Goal: Task Accomplishment & Management: Use online tool/utility

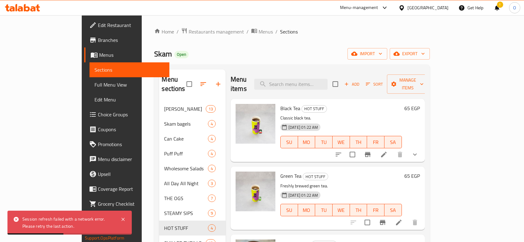
scroll to position [58, 0]
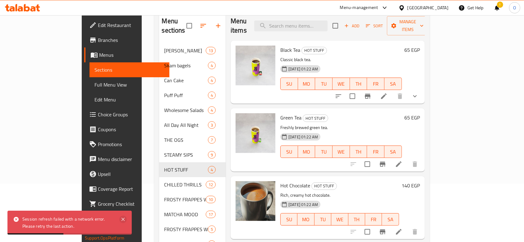
click at [123, 219] on icon at bounding box center [122, 219] width 7 height 7
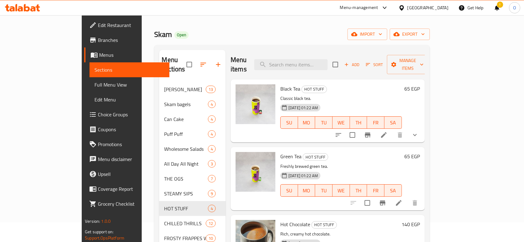
scroll to position [0, 0]
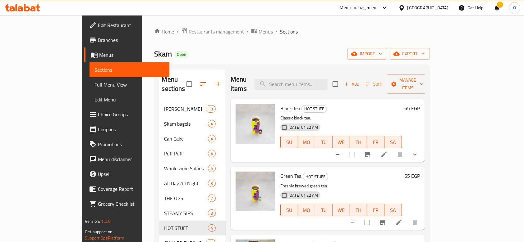
click at [189, 33] on span "Restaurants management" at bounding box center [216, 31] width 55 height 7
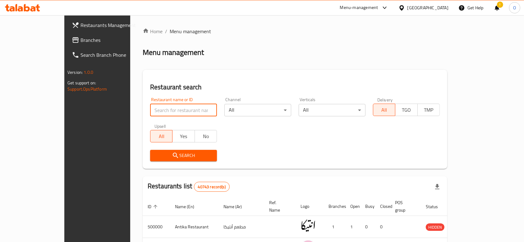
click at [150, 106] on input "search" at bounding box center [183, 110] width 67 height 12
paste input "655312"
type input "655312"
click button "Search" at bounding box center [183, 155] width 67 height 11
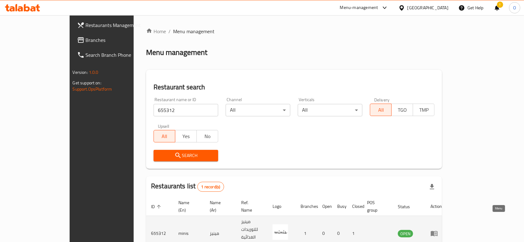
click at [442, 230] on link "enhanced table" at bounding box center [435, 233] width 11 height 7
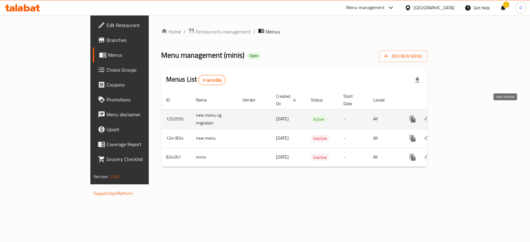
click at [465, 112] on link "enhanced table" at bounding box center [457, 119] width 15 height 15
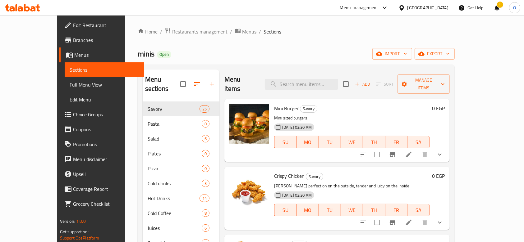
click at [496, 4] on div "!" at bounding box center [496, 7] width 7 height 15
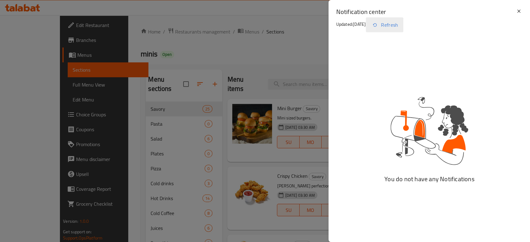
click at [395, 25] on button "Refresh" at bounding box center [385, 24] width 38 height 15
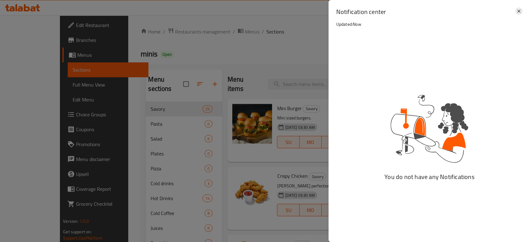
click at [517, 8] on icon at bounding box center [519, 10] width 7 height 7
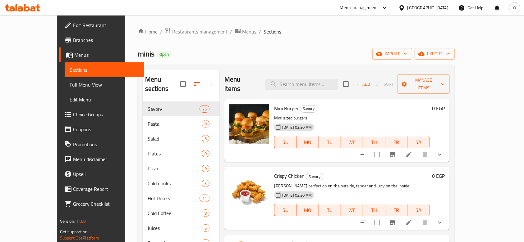
click at [172, 30] on span "Restaurants management" at bounding box center [199, 31] width 55 height 7
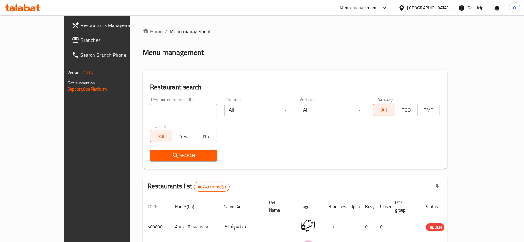
drag, startPoint x: 159, startPoint y: 117, endPoint x: 151, endPoint y: 110, distance: 10.8
click at [151, 110] on div "Restaurant name or ID Restaurant name or ID" at bounding box center [183, 107] width 74 height 26
click at [151, 110] on input "search" at bounding box center [183, 110] width 67 height 12
paste input "698969"
type input "698969"
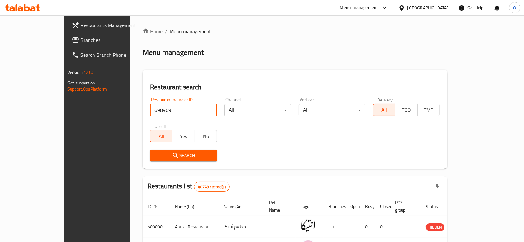
click button "Search" at bounding box center [183, 155] width 67 height 11
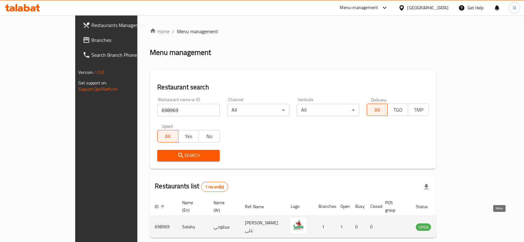
click at [456, 225] on icon "enhanced table" at bounding box center [452, 227] width 7 height 5
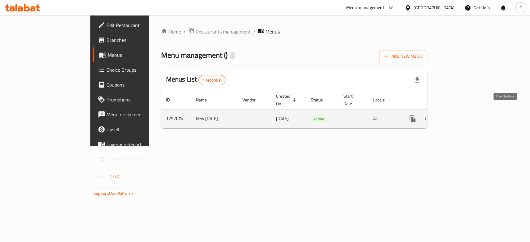
click at [465, 112] on link "enhanced table" at bounding box center [457, 119] width 15 height 15
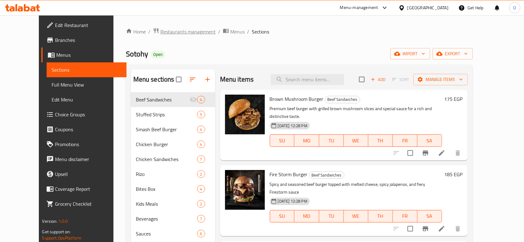
click at [173, 28] on span "Restaurants management" at bounding box center [187, 31] width 55 height 7
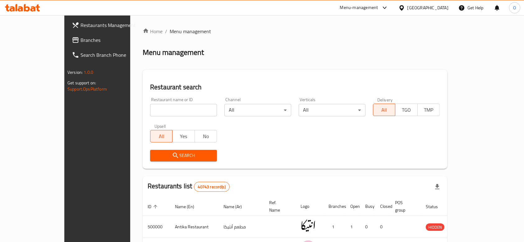
paste input "698969"
click at [150, 113] on input "698969" at bounding box center [183, 110] width 67 height 12
click button "Search" at bounding box center [183, 155] width 67 height 11
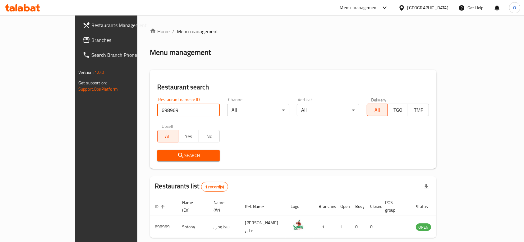
click at [157, 107] on input "698969" at bounding box center [188, 110] width 62 height 12
paste input "6232"
click at [157, 107] on input "696232" at bounding box center [188, 110] width 62 height 12
type input "696232"
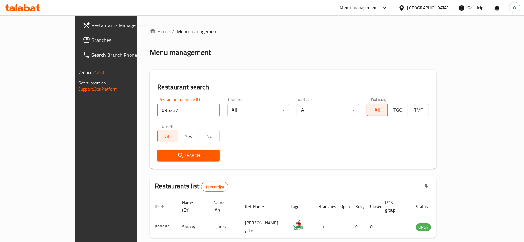
click button "Search" at bounding box center [188, 155] width 62 height 11
